Goal: Transaction & Acquisition: Obtain resource

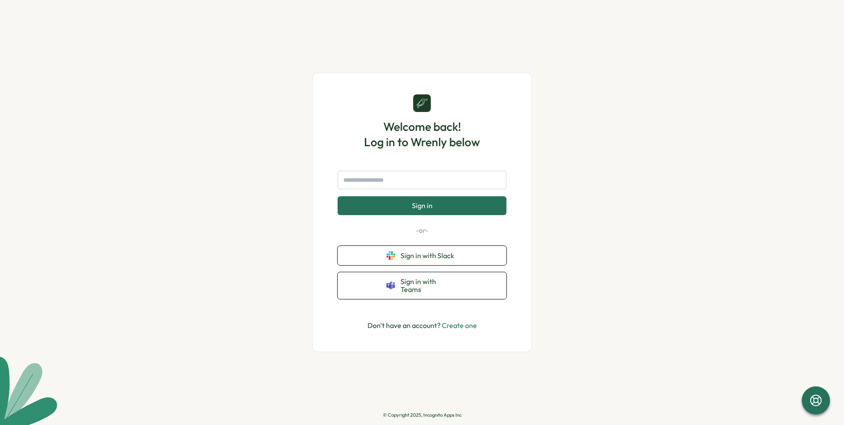
drag, startPoint x: 274, startPoint y: 200, endPoint x: 283, endPoint y: 204, distance: 9.5
click at [277, 201] on div "Welcome back! Log in to Wrenly below Sign in -or- Sign in with Slack Sign in wi…" at bounding box center [422, 212] width 844 height 425
click at [456, 260] on span "Sign in with Slack" at bounding box center [428, 256] width 57 height 8
click at [422, 179] on input "text" at bounding box center [421, 180] width 169 height 18
type input "**********"
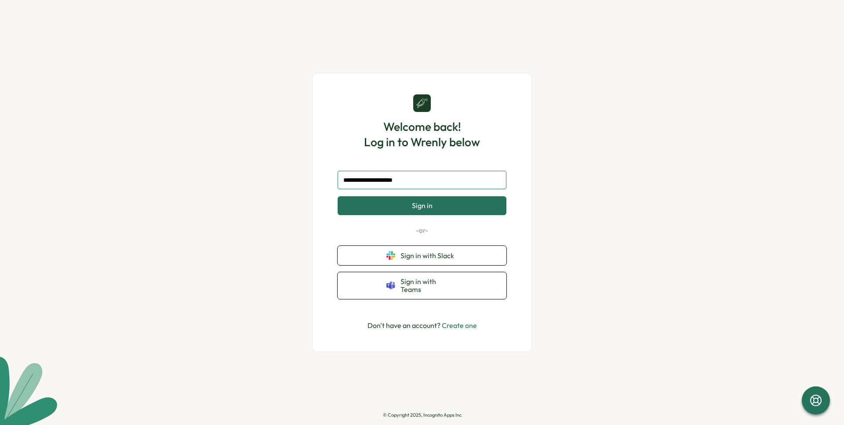
click at [337, 196] on button "Sign in" at bounding box center [421, 205] width 169 height 18
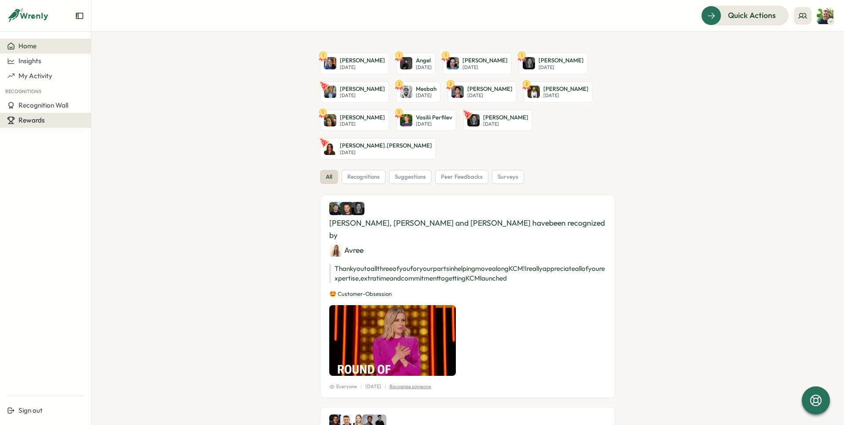
click at [27, 116] on button "Rewards" at bounding box center [45, 120] width 91 height 15
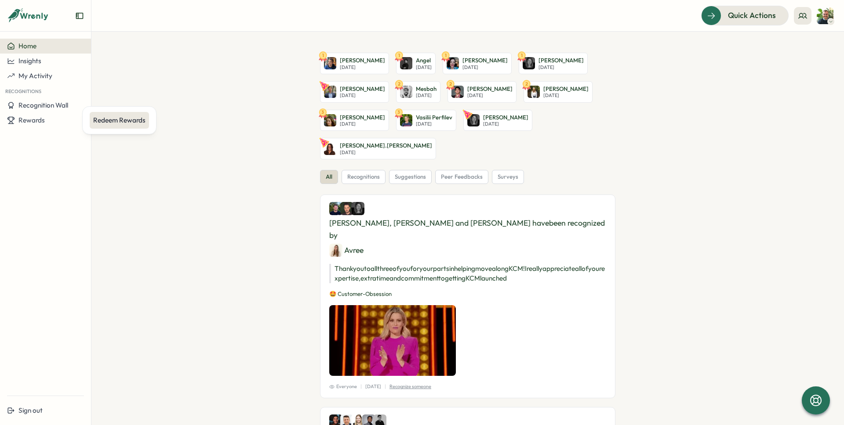
click at [110, 124] on div "Redeem Rewards" at bounding box center [119, 121] width 52 height 10
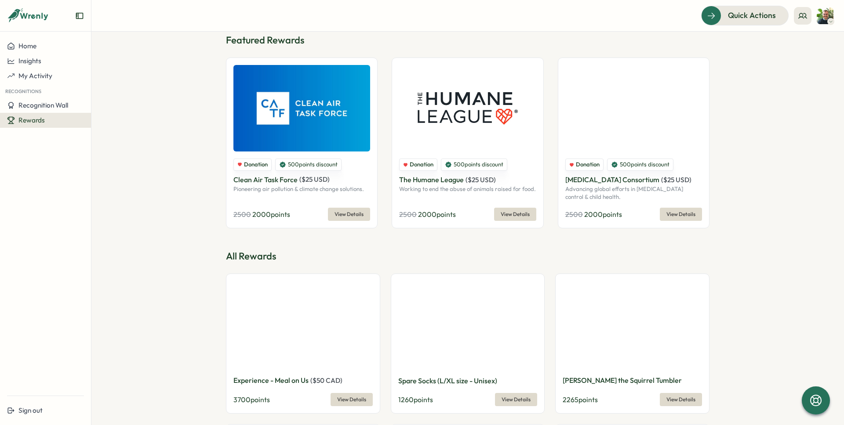
scroll to position [72, 0]
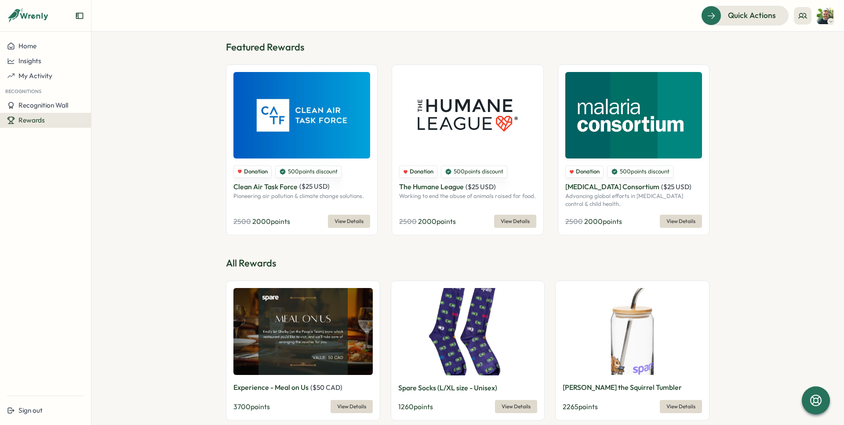
click at [192, 124] on section "Redeem your Wrenly points! 9600 Wrenly points View Redemptions Reward Points Hi…" at bounding box center [467, 229] width 752 height 394
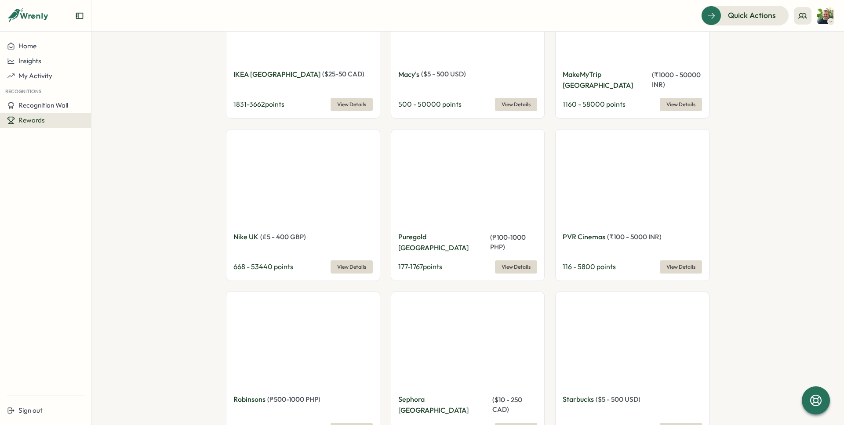
scroll to position [1787, 0]
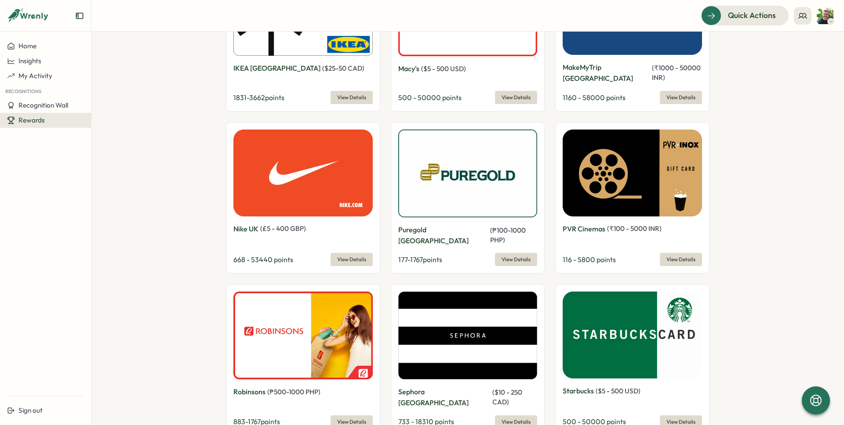
click at [190, 174] on section "Redeem your Wrenly points! 9600 Wrenly points View Redemptions Reward Points Hi…" at bounding box center [467, 229] width 752 height 394
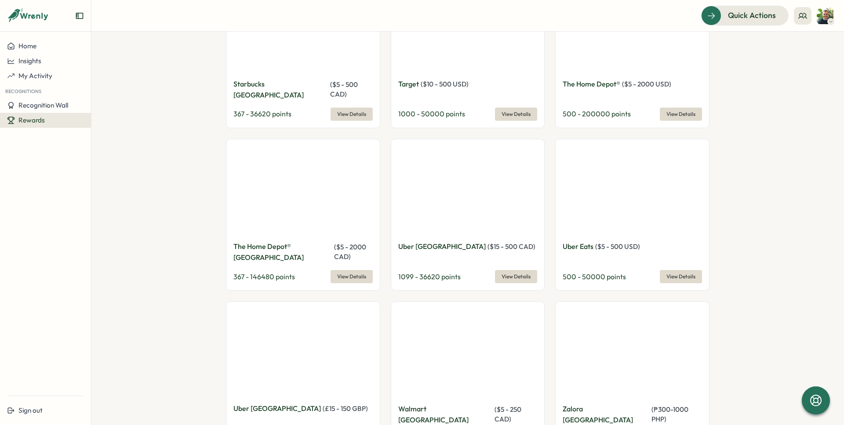
scroll to position [2266, 0]
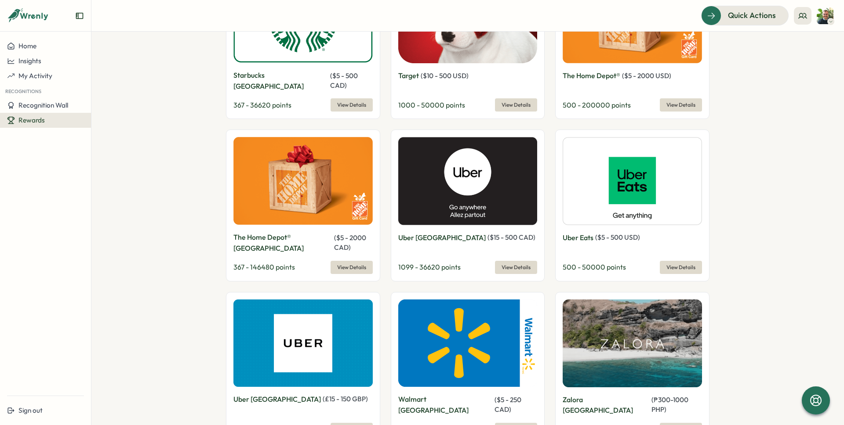
click at [190, 174] on section "Redeem your Wrenly points! 9600 Wrenly points View Redemptions Reward Points Hi…" at bounding box center [467, 229] width 752 height 394
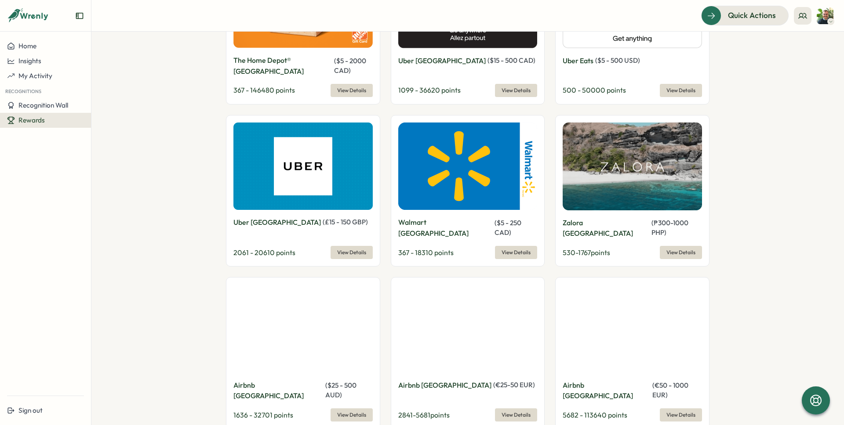
scroll to position [2445, 0]
